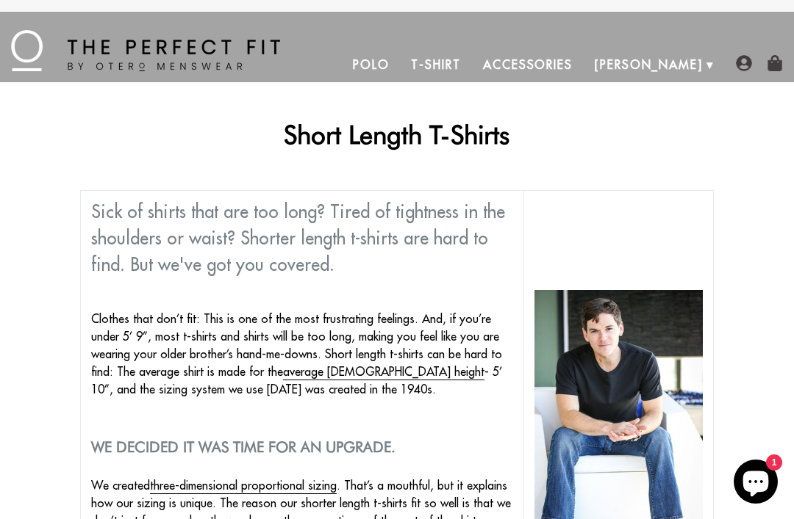
click at [471, 62] on link "T-Shirt" at bounding box center [435, 64] width 71 height 35
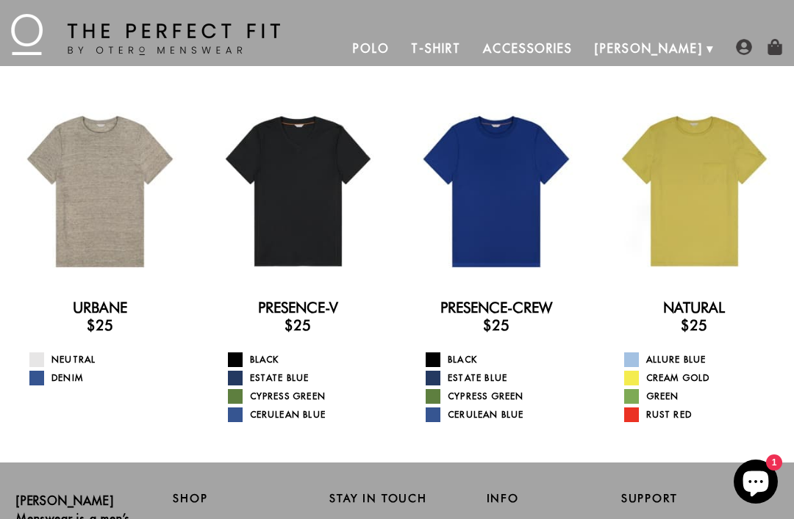
scroll to position [17, 0]
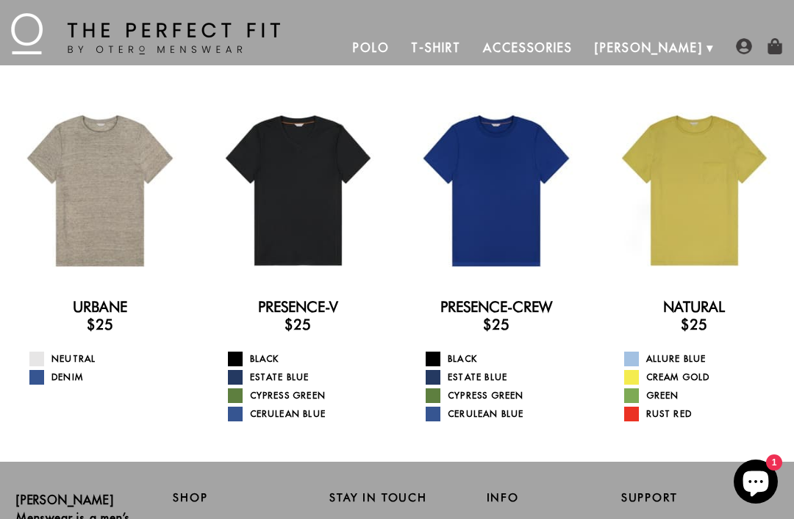
click at [715, 234] on div at bounding box center [694, 191] width 178 height 178
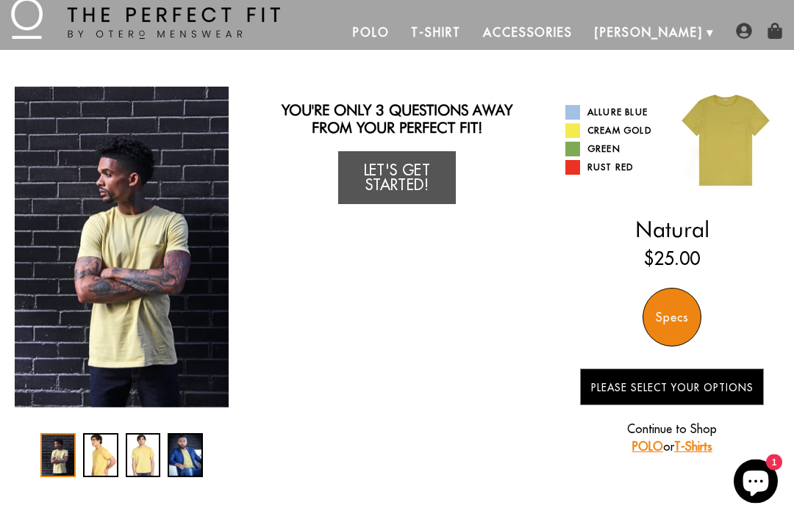
scroll to position [32, 0]
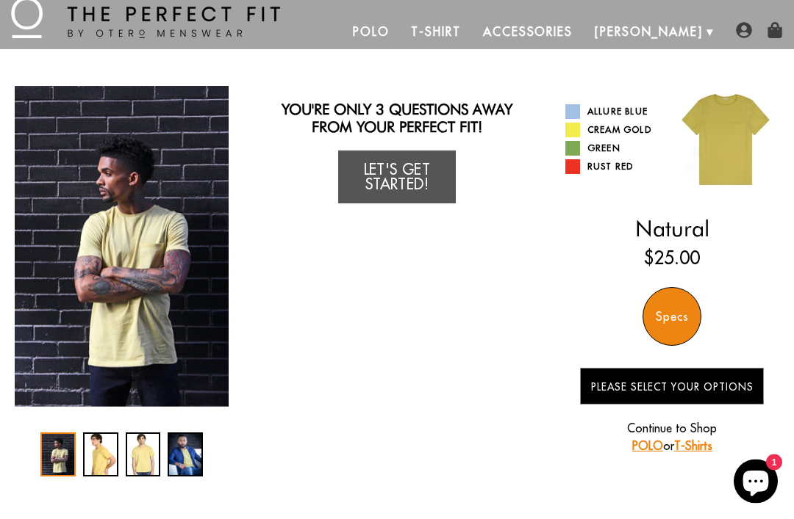
click at [192, 465] on div "4 / 4" at bounding box center [185, 455] width 35 height 44
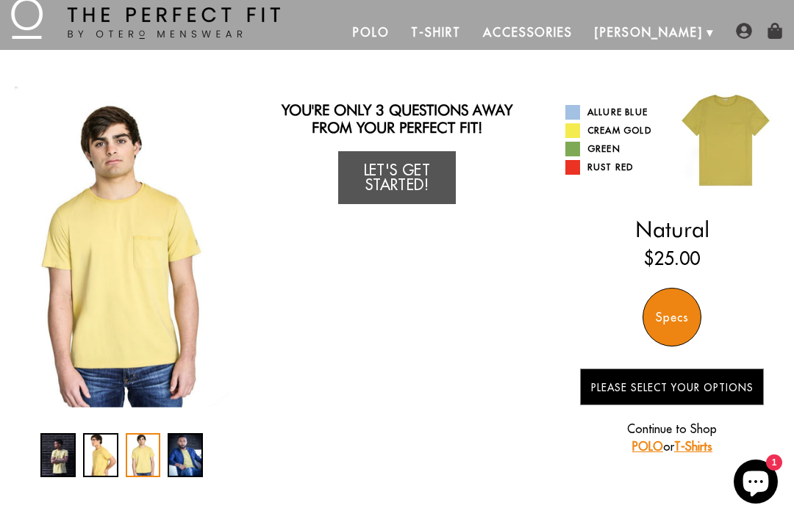
click at [154, 474] on div "3 / 4" at bounding box center [143, 455] width 35 height 44
click at [187, 463] on div "4 / 4" at bounding box center [185, 455] width 35 height 44
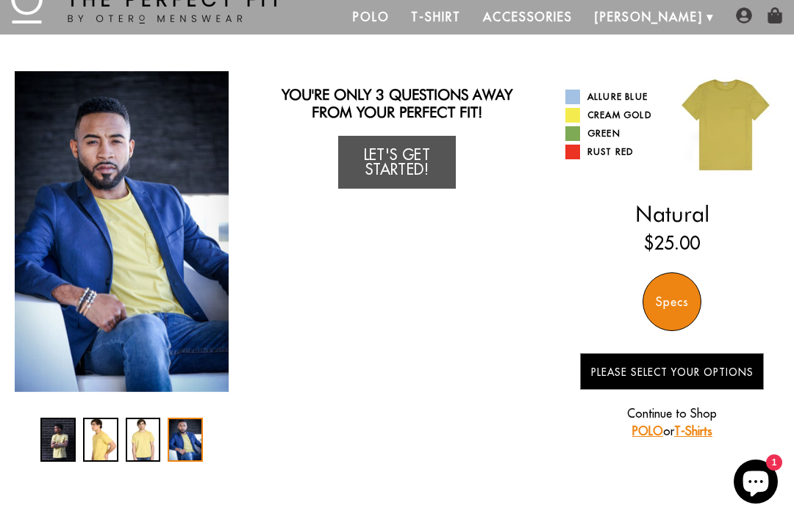
scroll to position [48, 0]
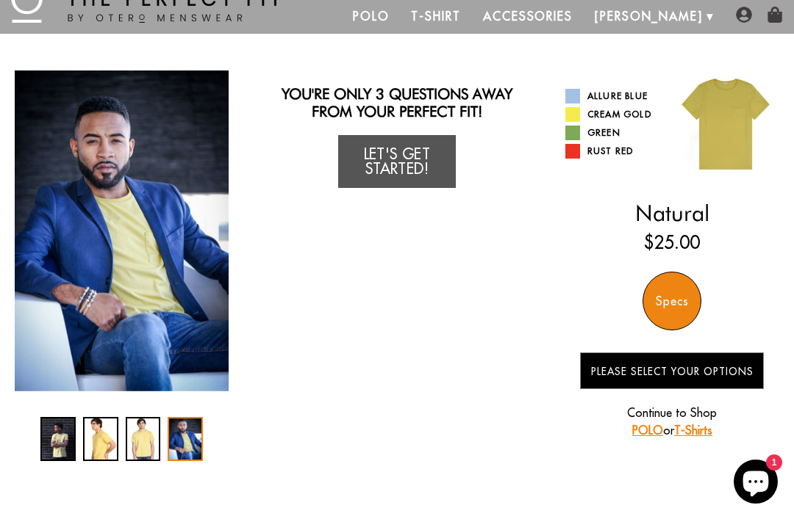
click at [620, 101] on link "Allure Blue" at bounding box center [613, 96] width 96 height 15
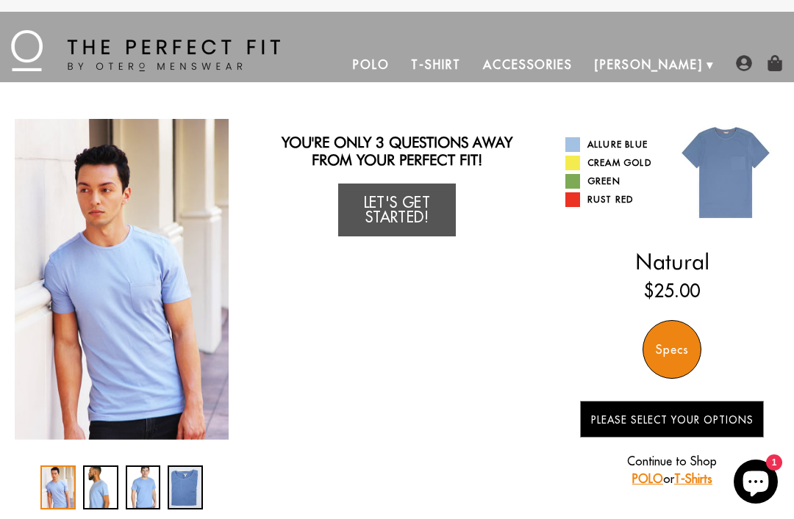
click at [615, 187] on link "Green" at bounding box center [613, 181] width 96 height 15
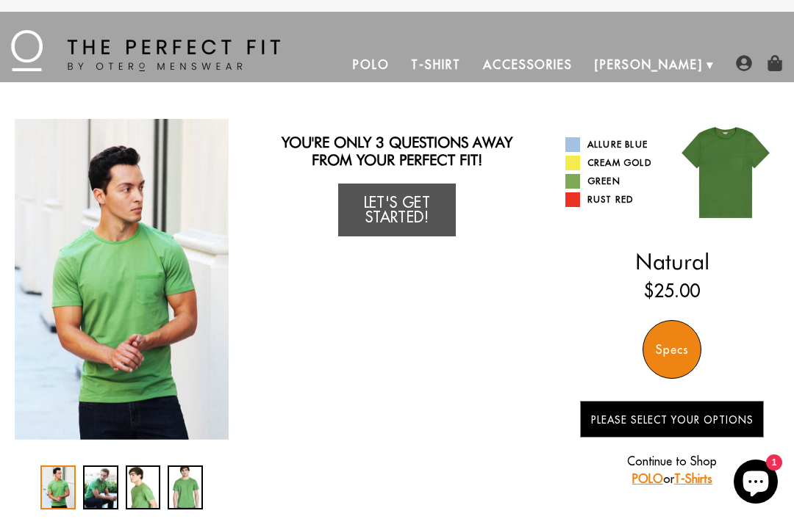
click at [54, 334] on img "1 / 4" at bounding box center [122, 279] width 214 height 321
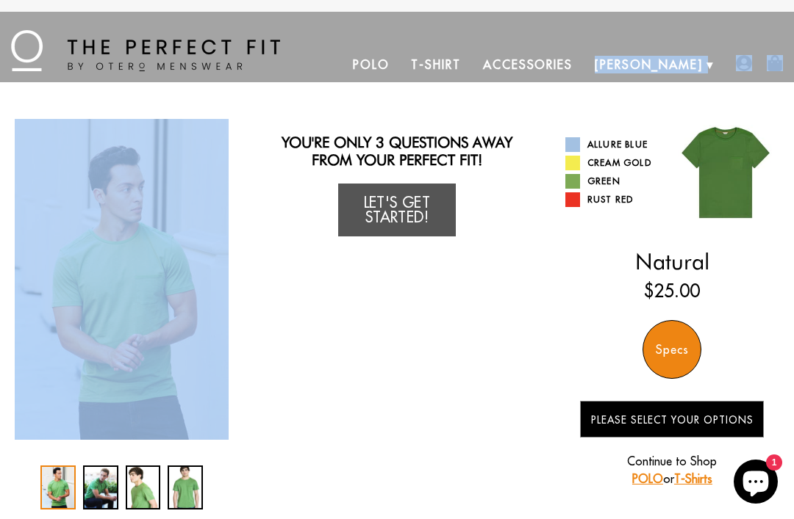
click at [644, 205] on link "Rust Red" at bounding box center [613, 200] width 96 height 15
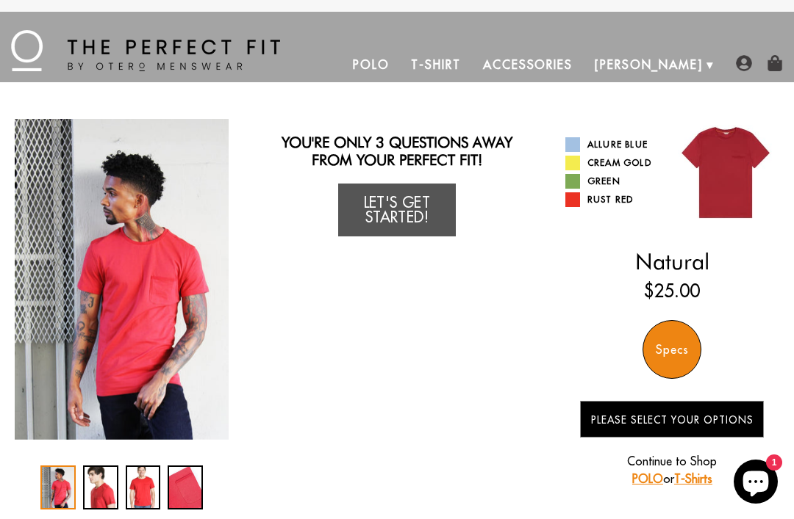
click at [648, 140] on link "Allure Blue" at bounding box center [613, 144] width 96 height 15
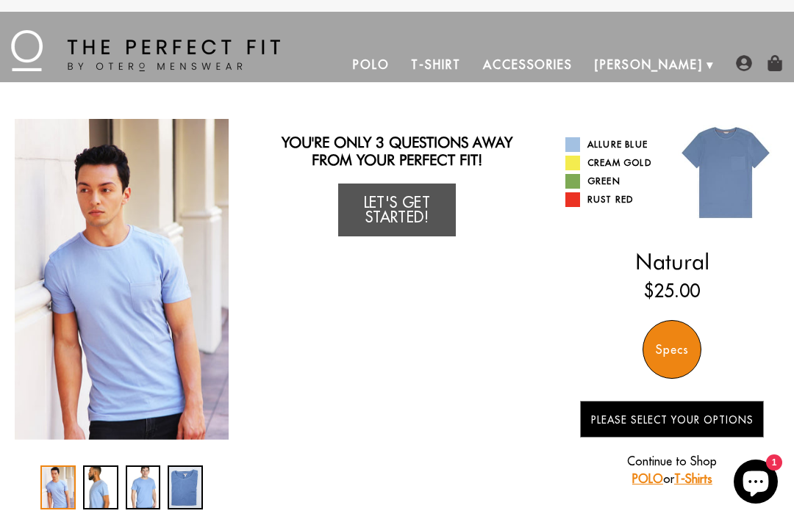
click at [654, 167] on link "Cream Gold" at bounding box center [613, 163] width 96 height 15
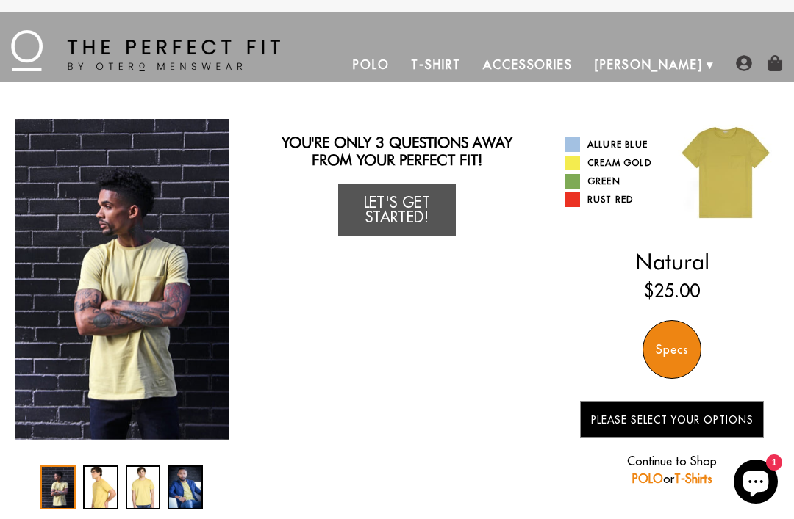
click at [107, 486] on div "2 / 4" at bounding box center [100, 488] width 35 height 44
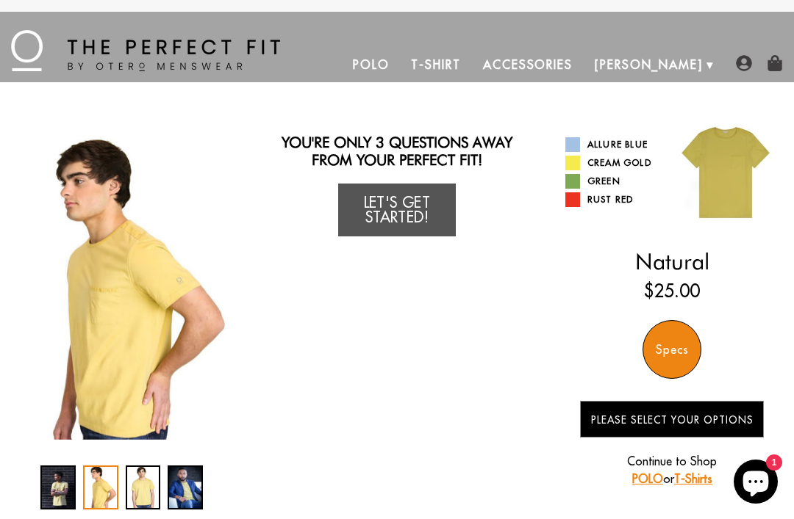
click at [439, 196] on link "Let's Get Started!" at bounding box center [397, 210] width 118 height 53
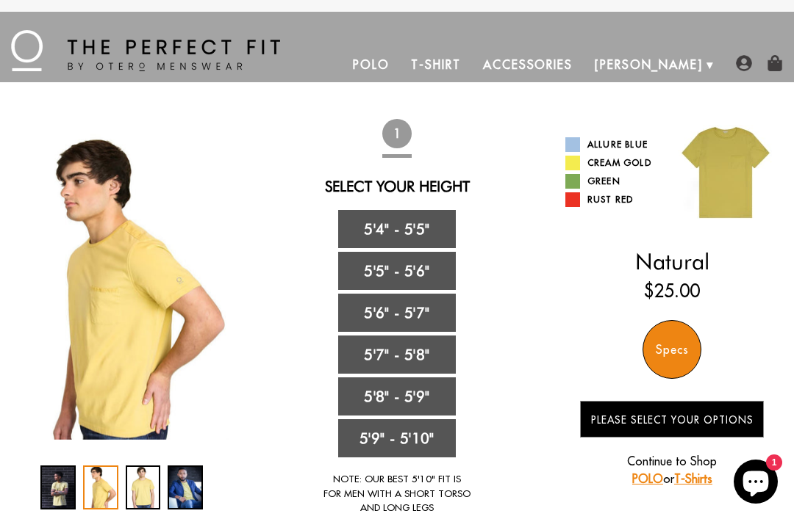
click at [471, 61] on link "T-Shirt" at bounding box center [435, 64] width 71 height 35
